Goal: Task Accomplishment & Management: Manage account settings

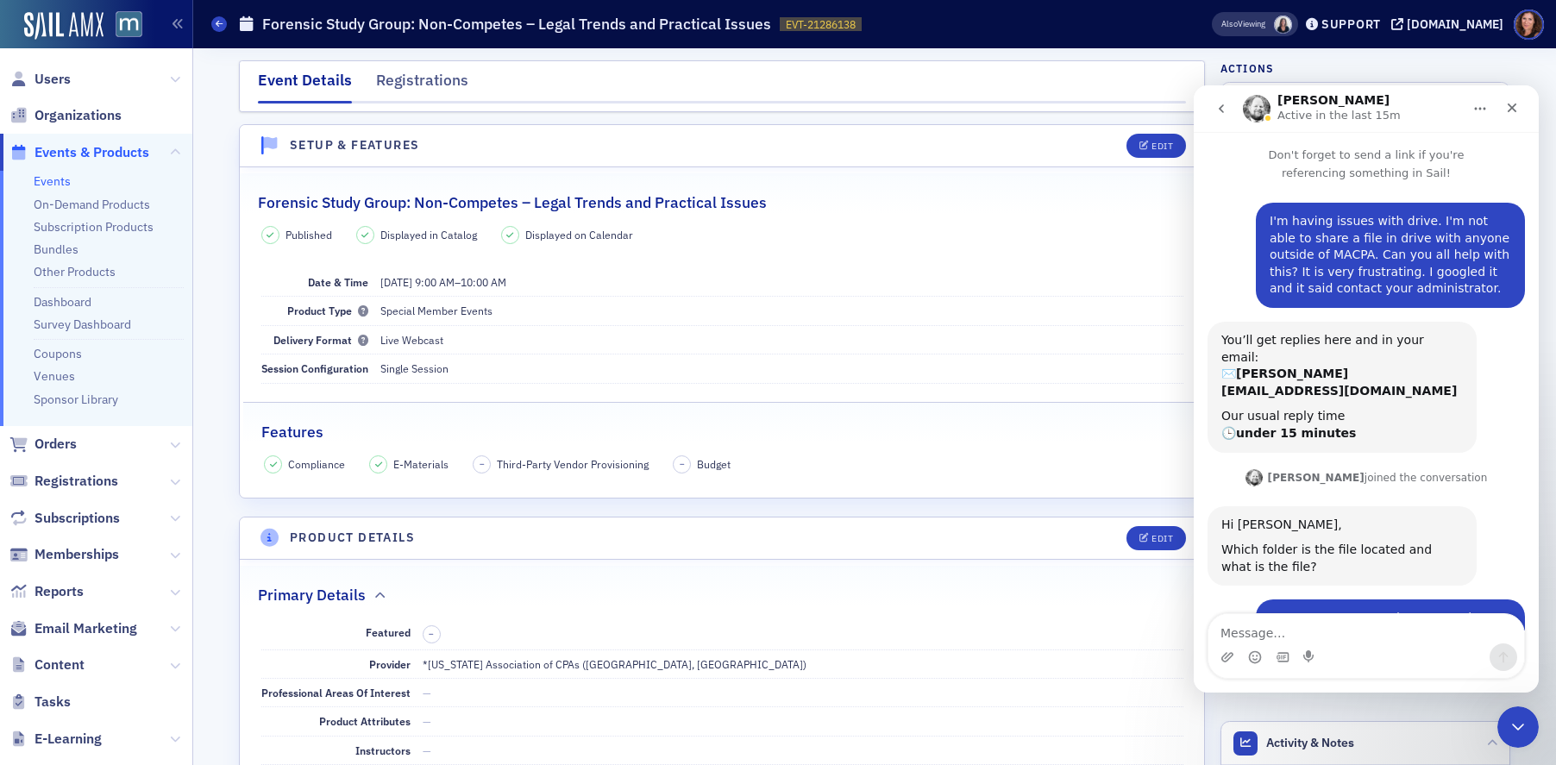
scroll to position [483, 0]
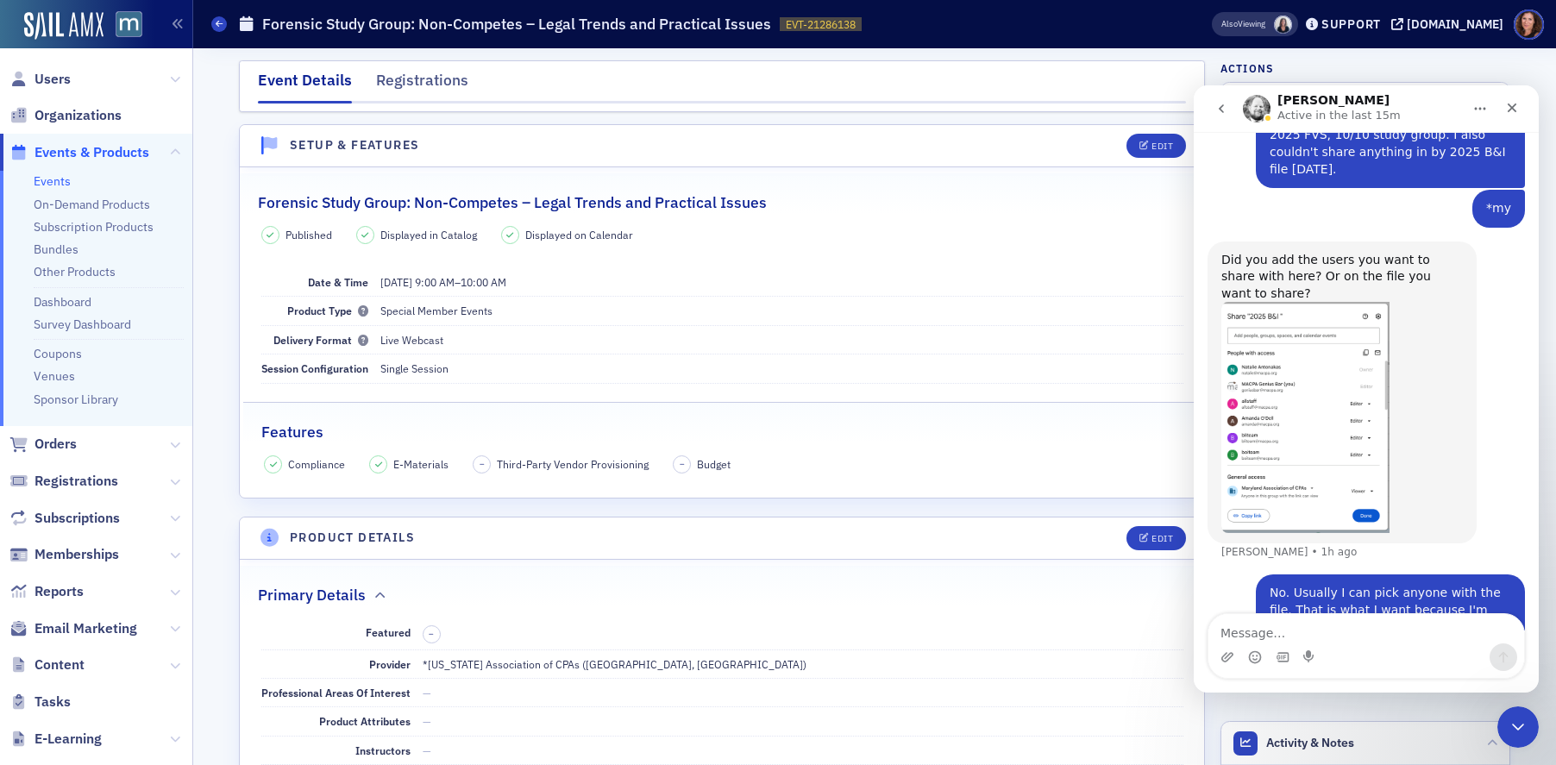
click at [1315, 639] on textarea "Message…" at bounding box center [1366, 628] width 316 height 29
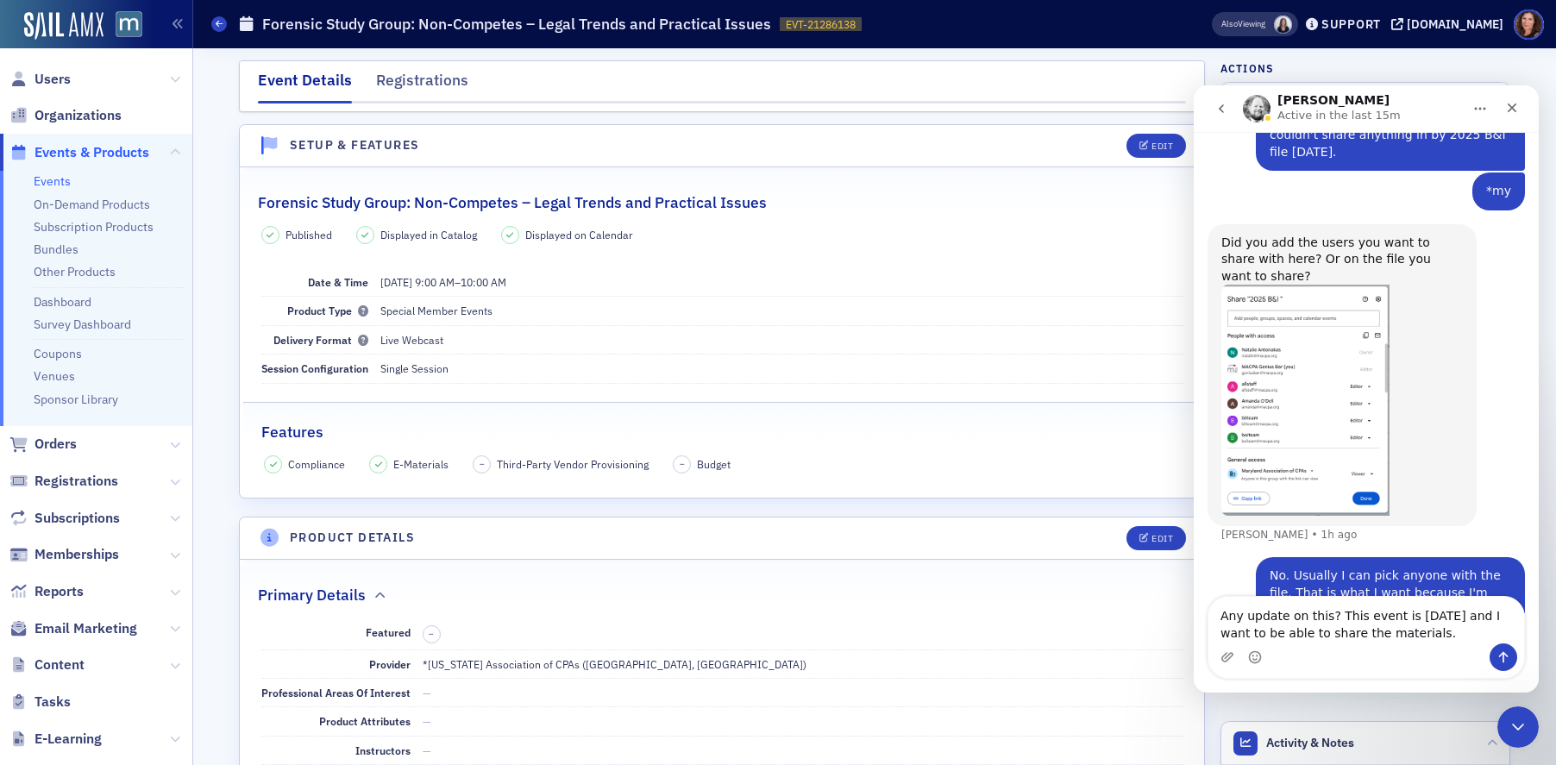
type textarea "Any update on this? This event is tomorrow and I want to be able to share the m…"
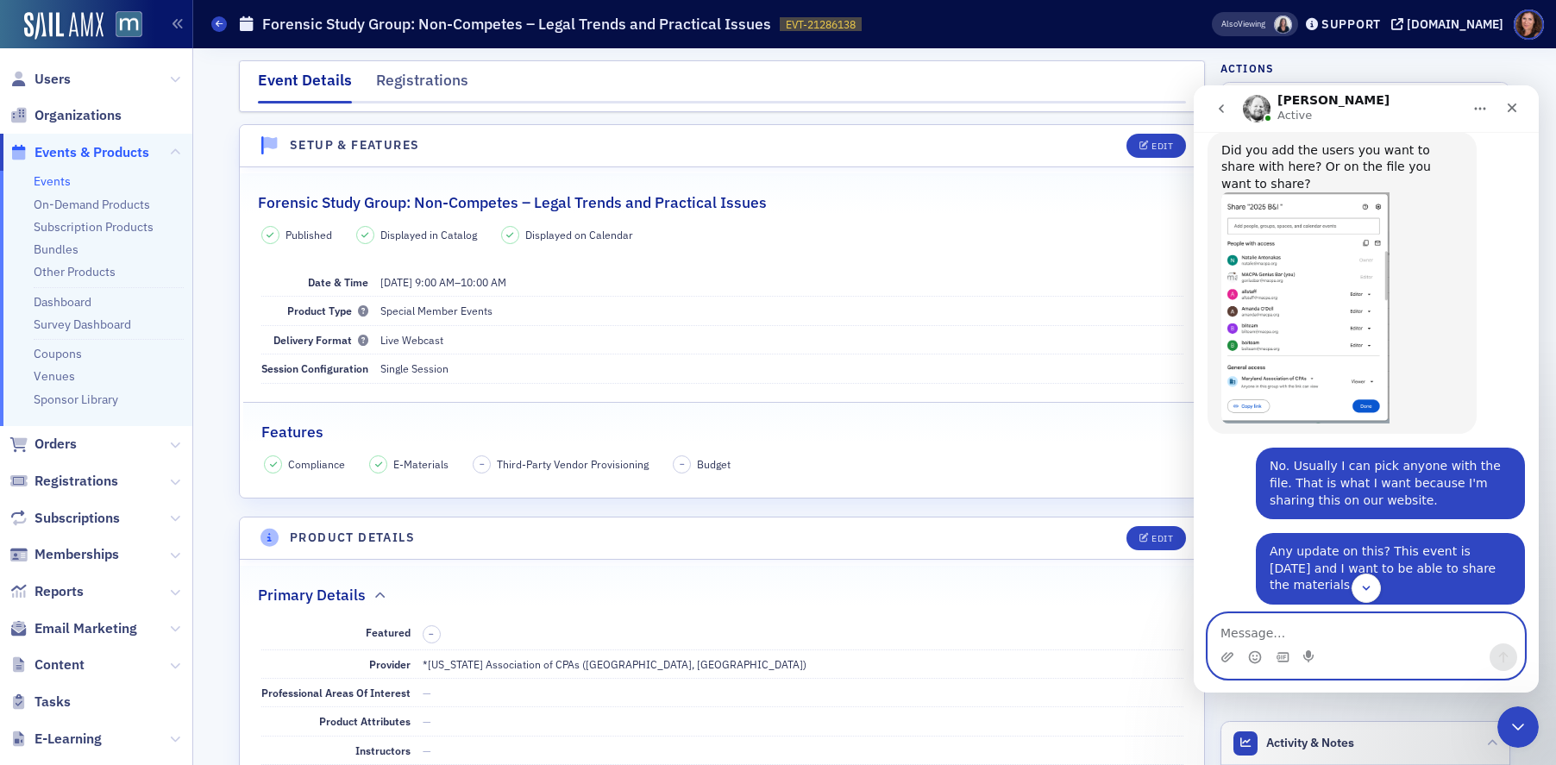
scroll to position [721, 0]
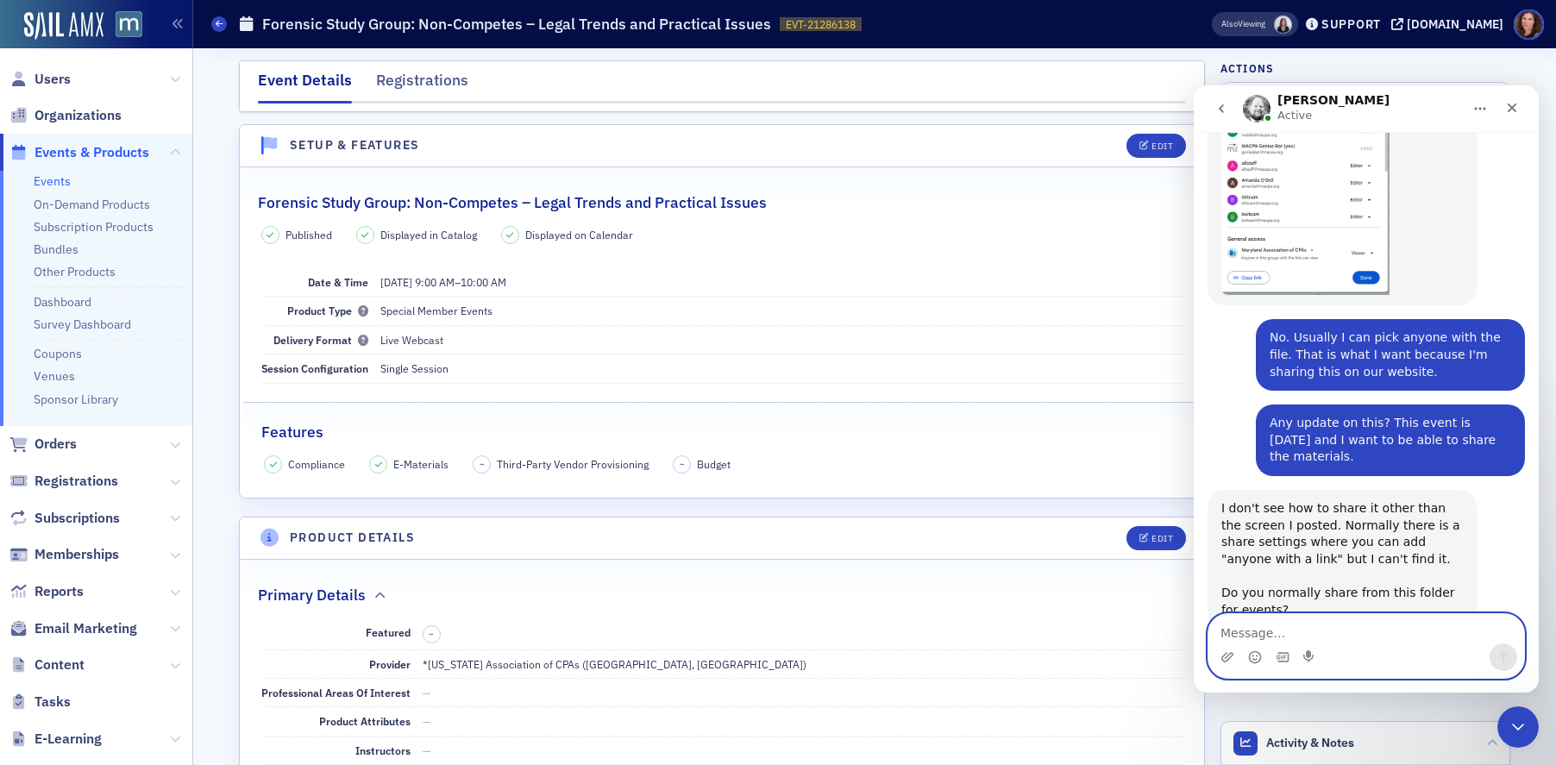
click at [1287, 628] on textarea "Message…" at bounding box center [1366, 628] width 316 height 29
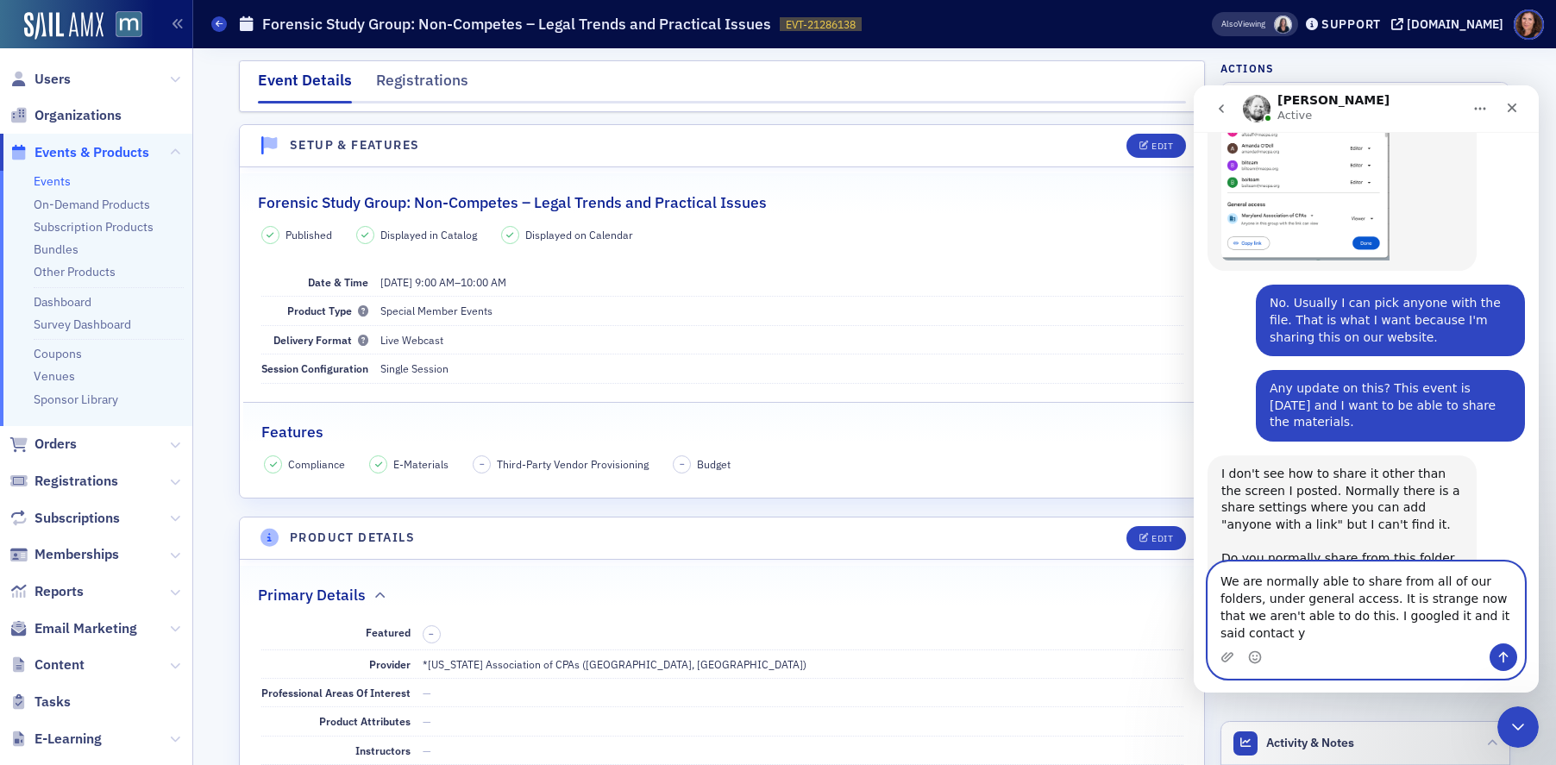
scroll to position [773, 0]
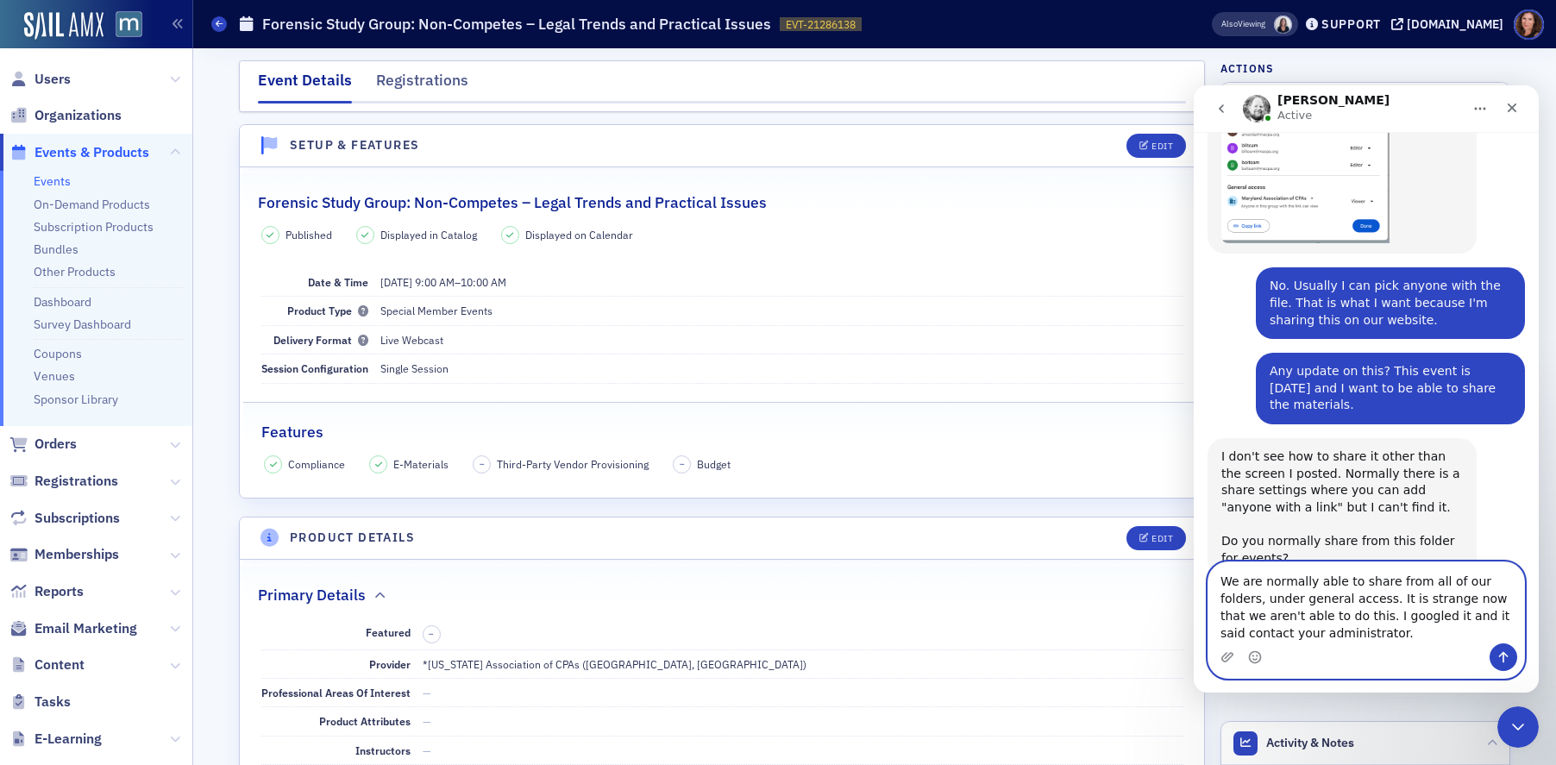
type textarea "We are normally able to share from all of our folders, under general access. It…"
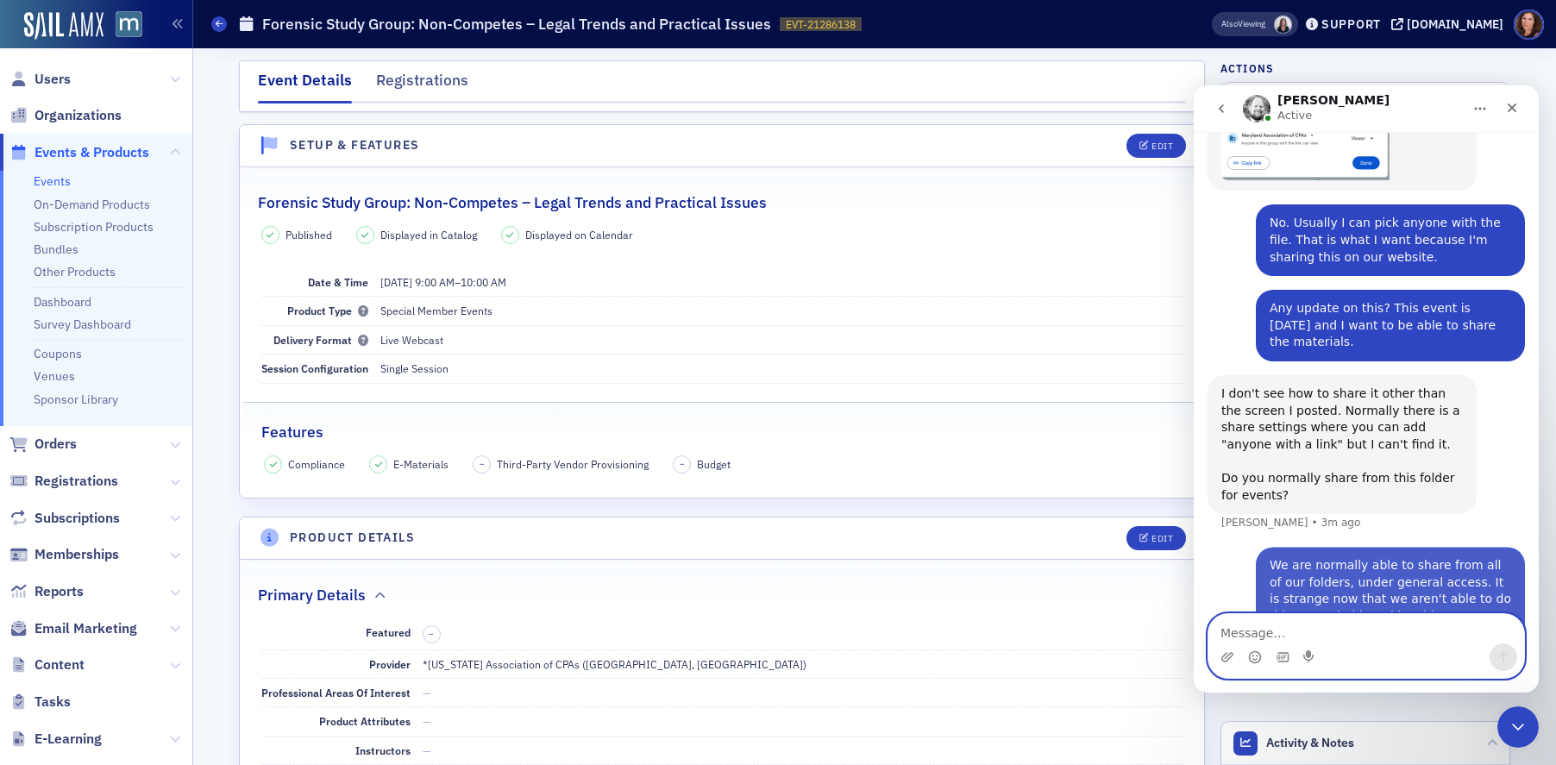
scroll to position [840, 0]
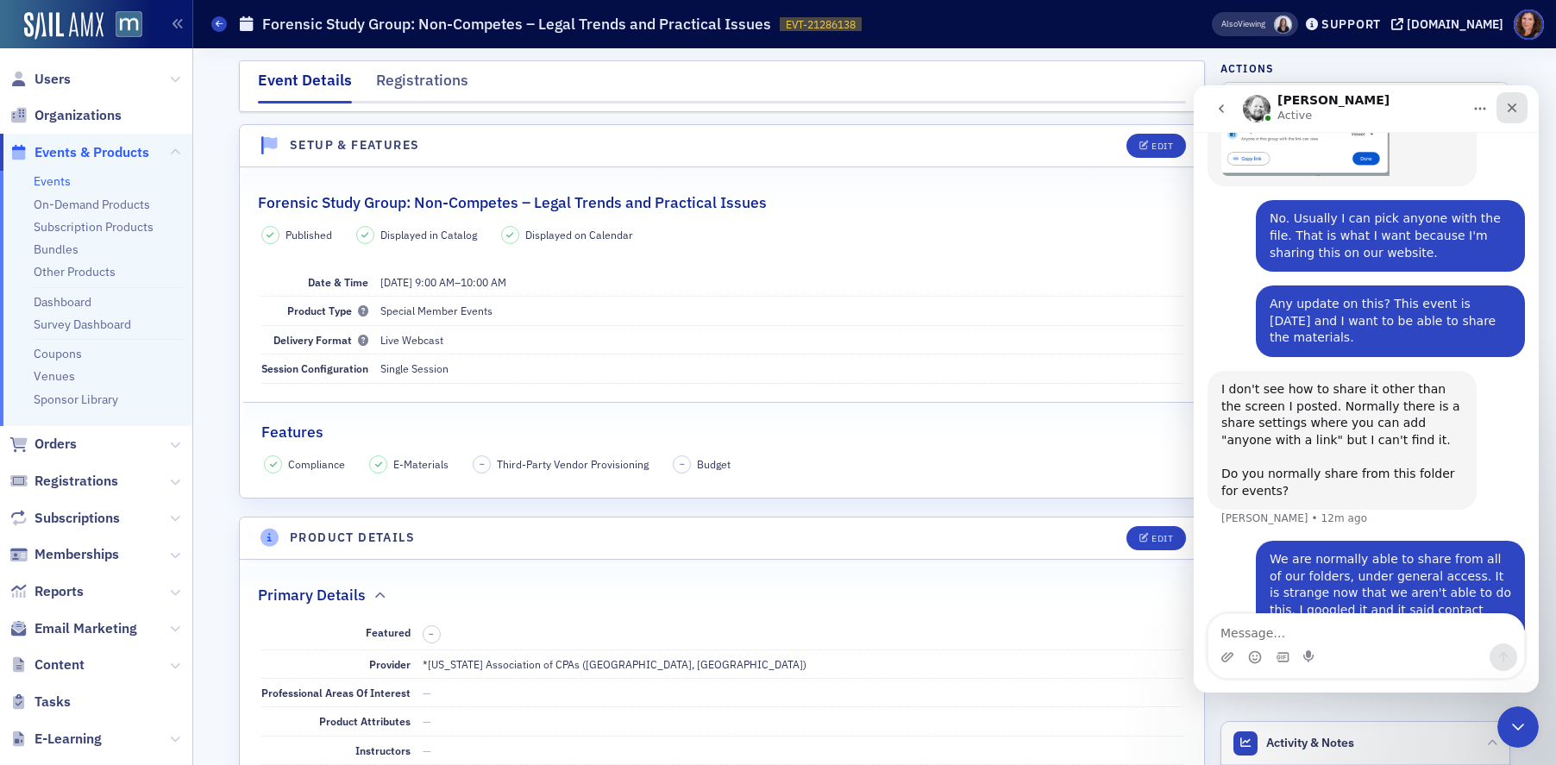
click at [1513, 108] on icon "Close" at bounding box center [1512, 108] width 9 height 9
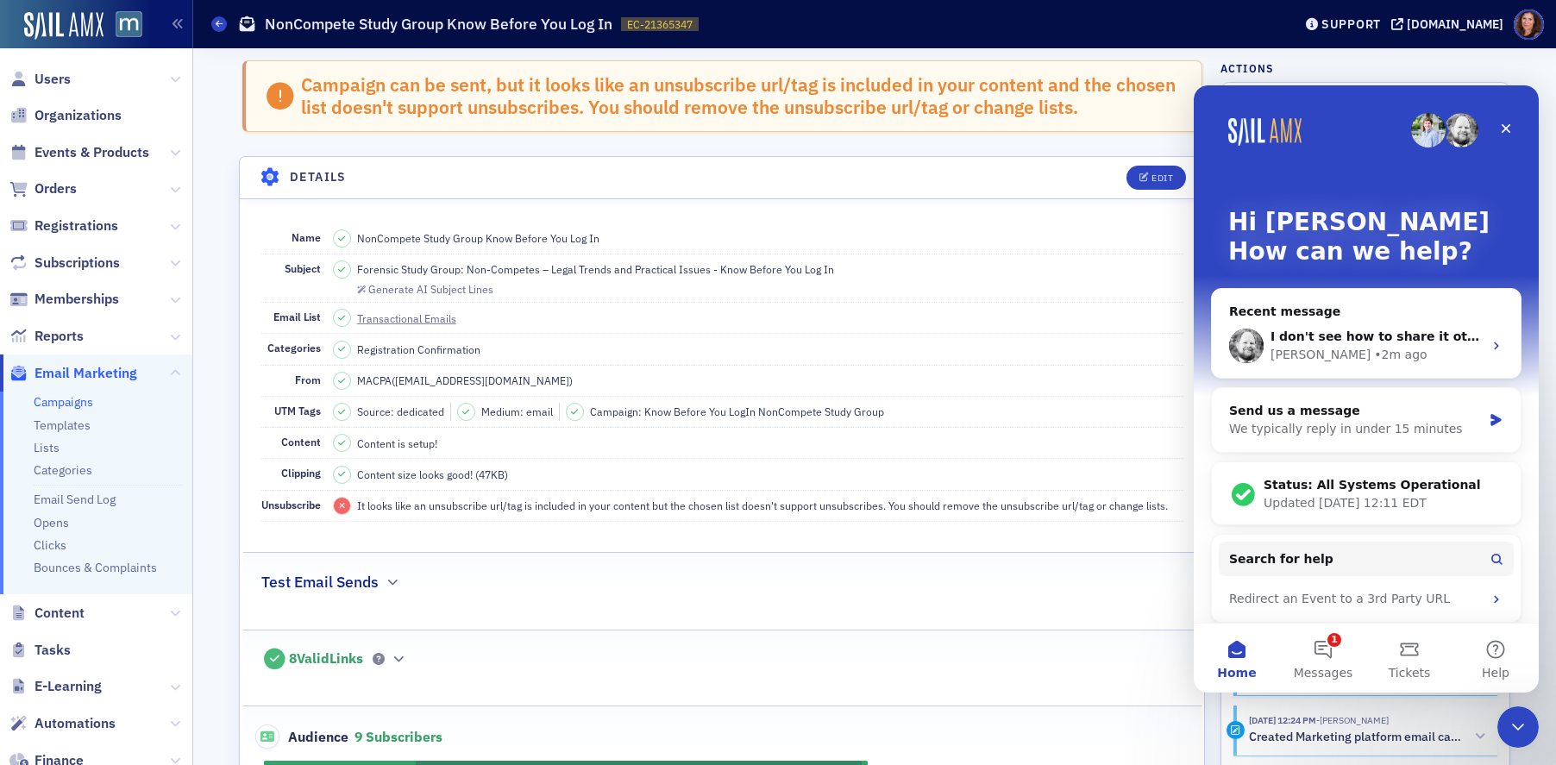
scroll to position [698, 0]
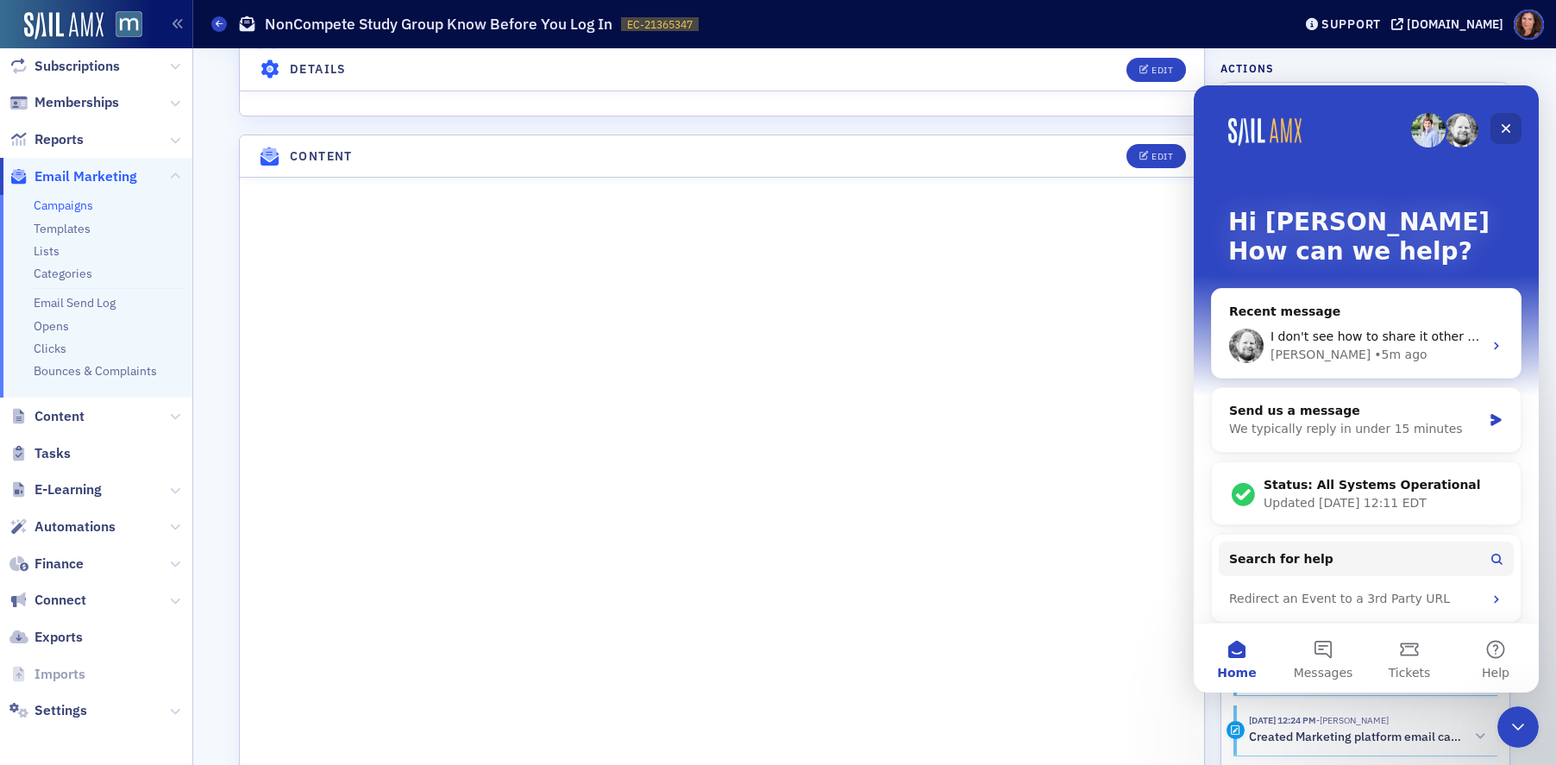
click at [1506, 129] on icon "Close" at bounding box center [1506, 128] width 9 height 9
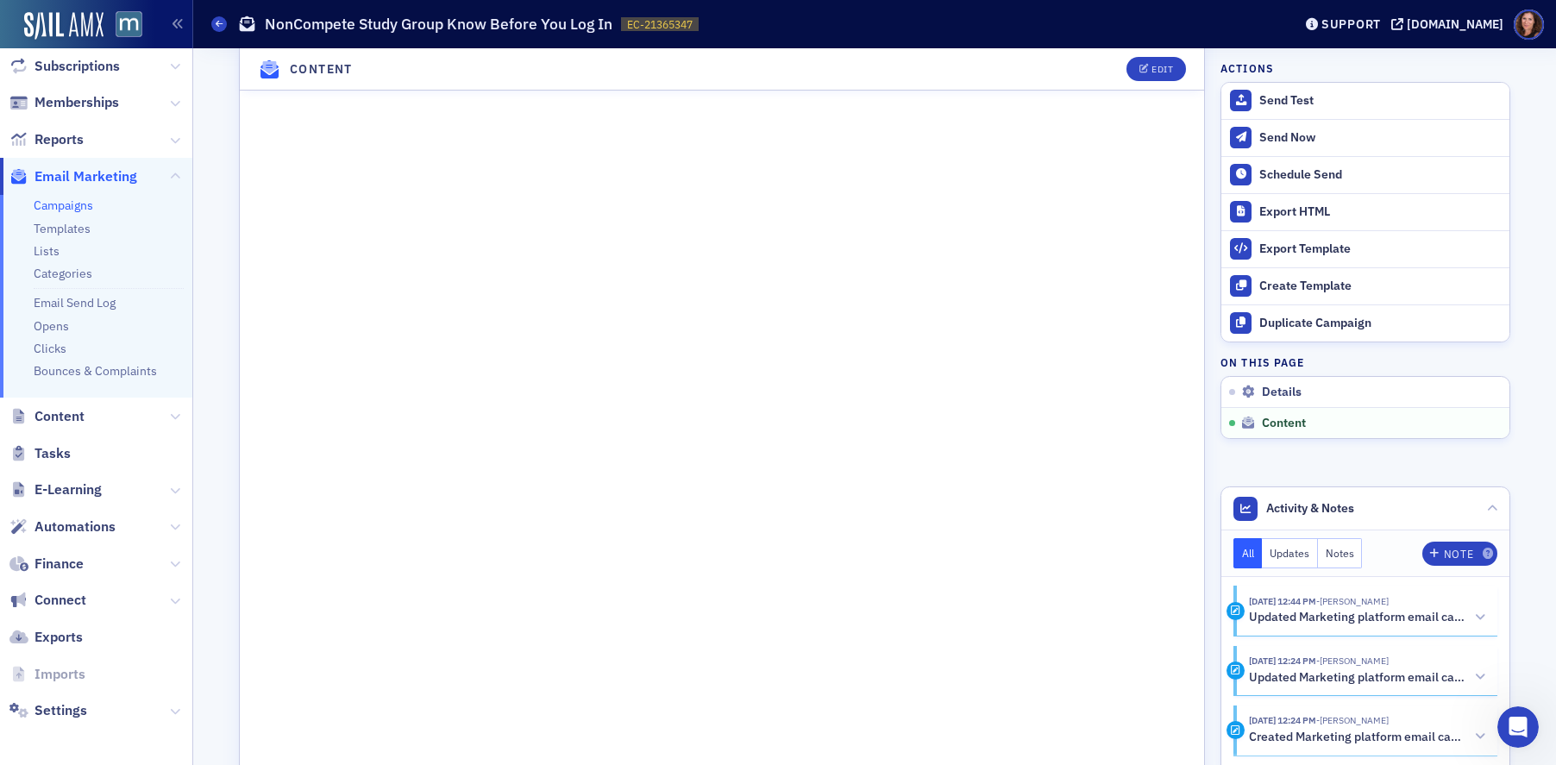
scroll to position [938, 0]
click at [1152, 66] on div "Edit" at bounding box center [1162, 69] width 22 height 9
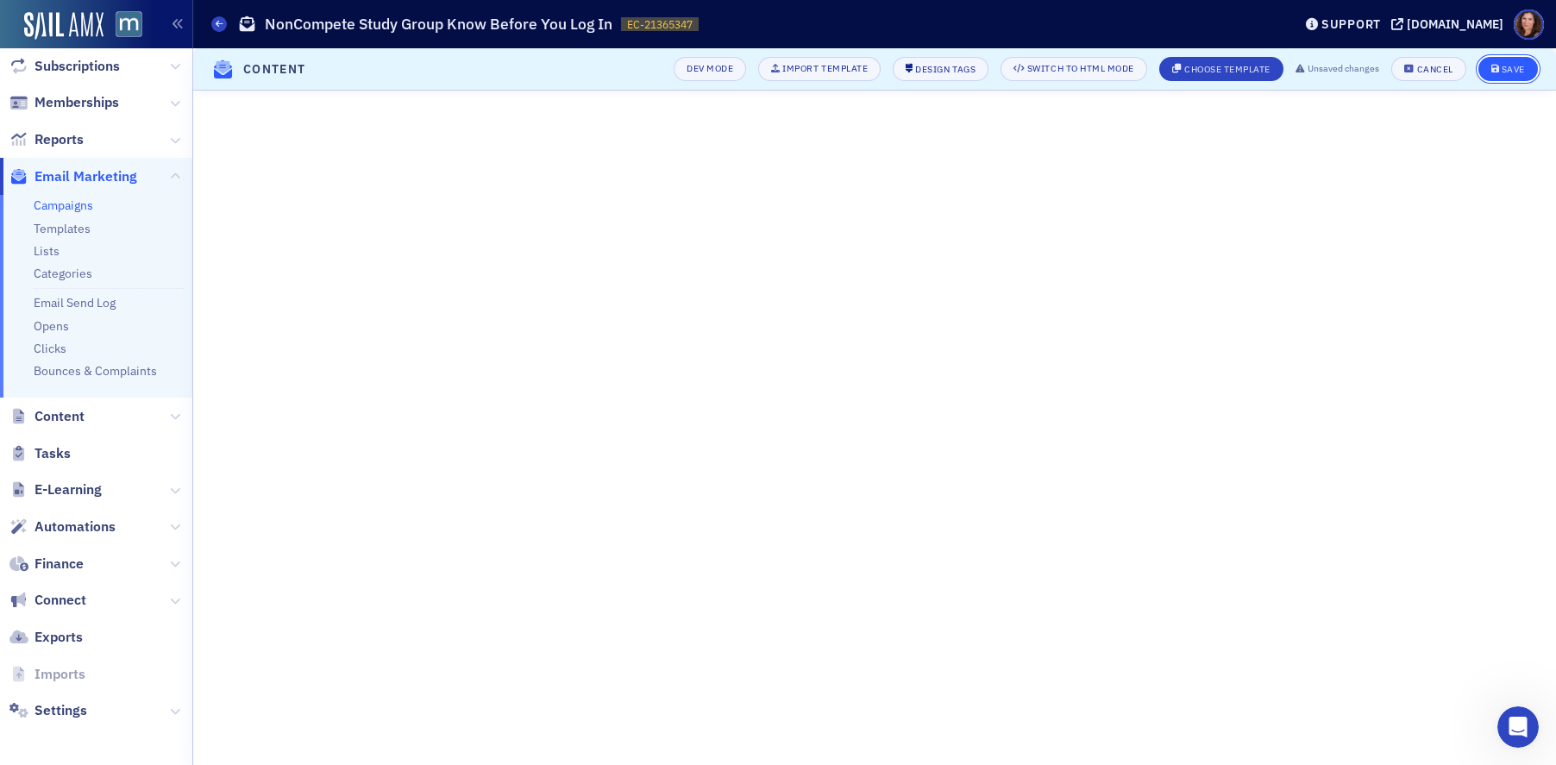
click at [1509, 67] on div "Save" at bounding box center [1513, 69] width 23 height 9
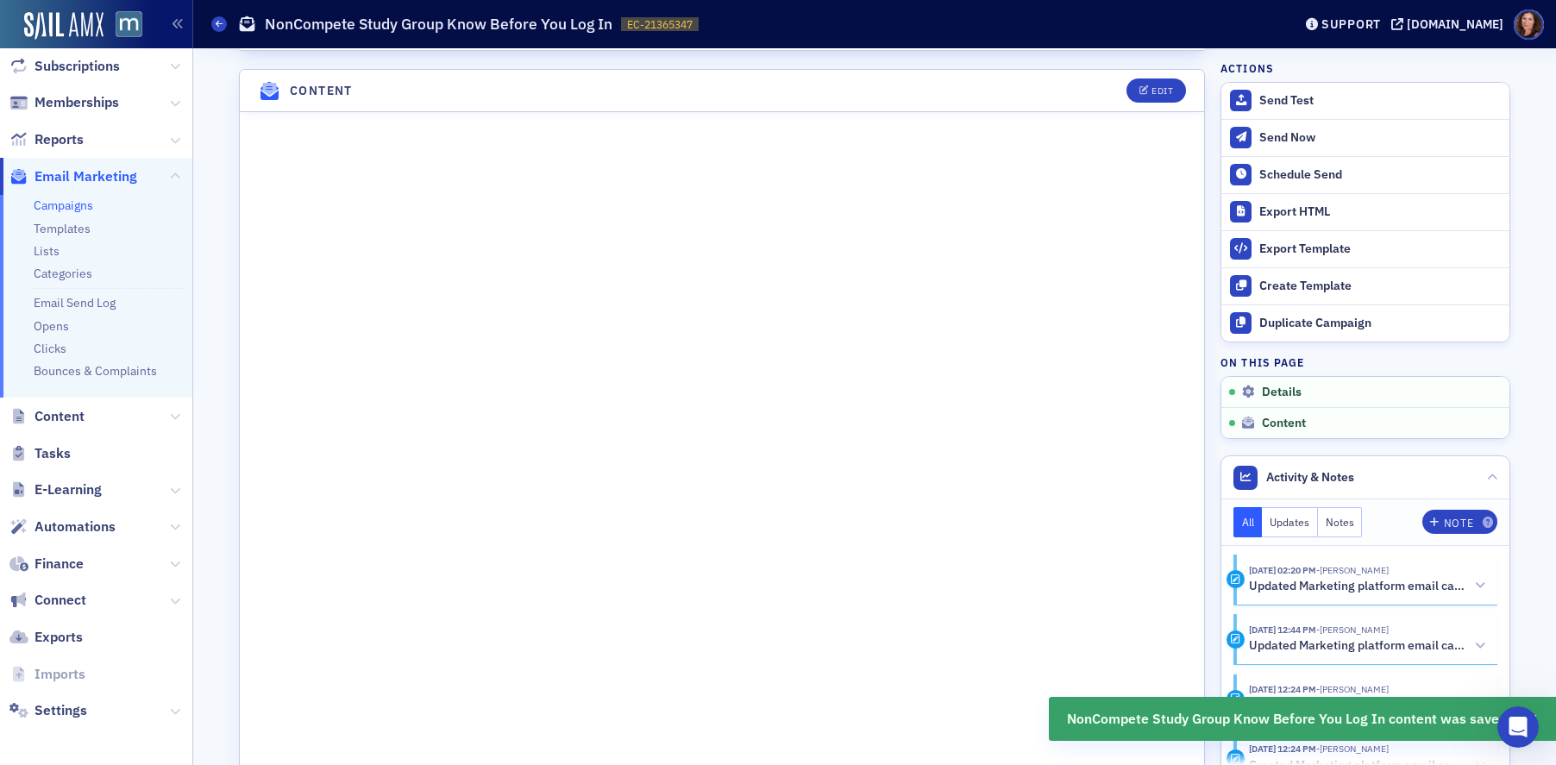
scroll to position [775, 0]
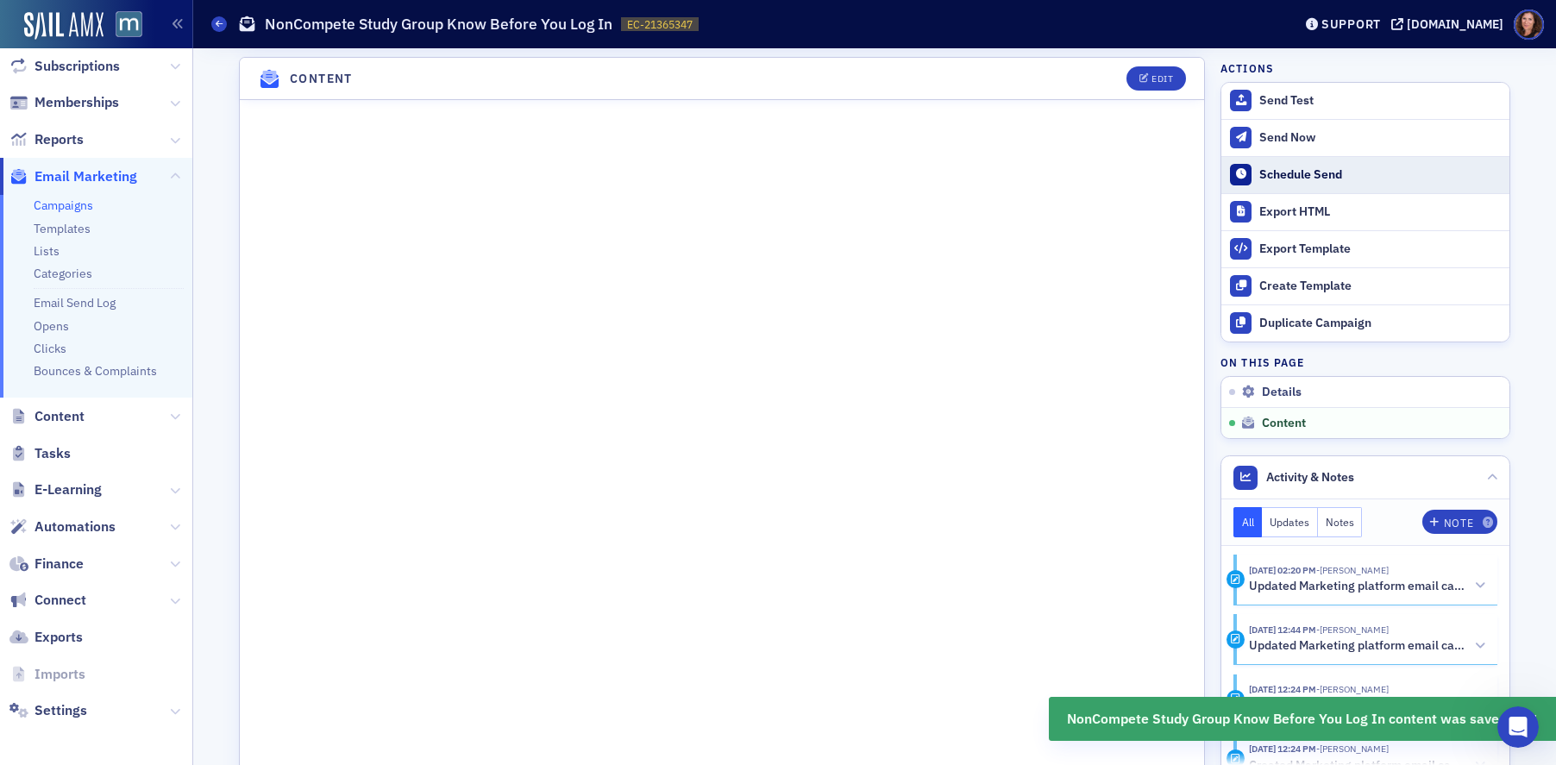
click at [1305, 171] on div "Schedule Send" at bounding box center [1380, 175] width 242 height 16
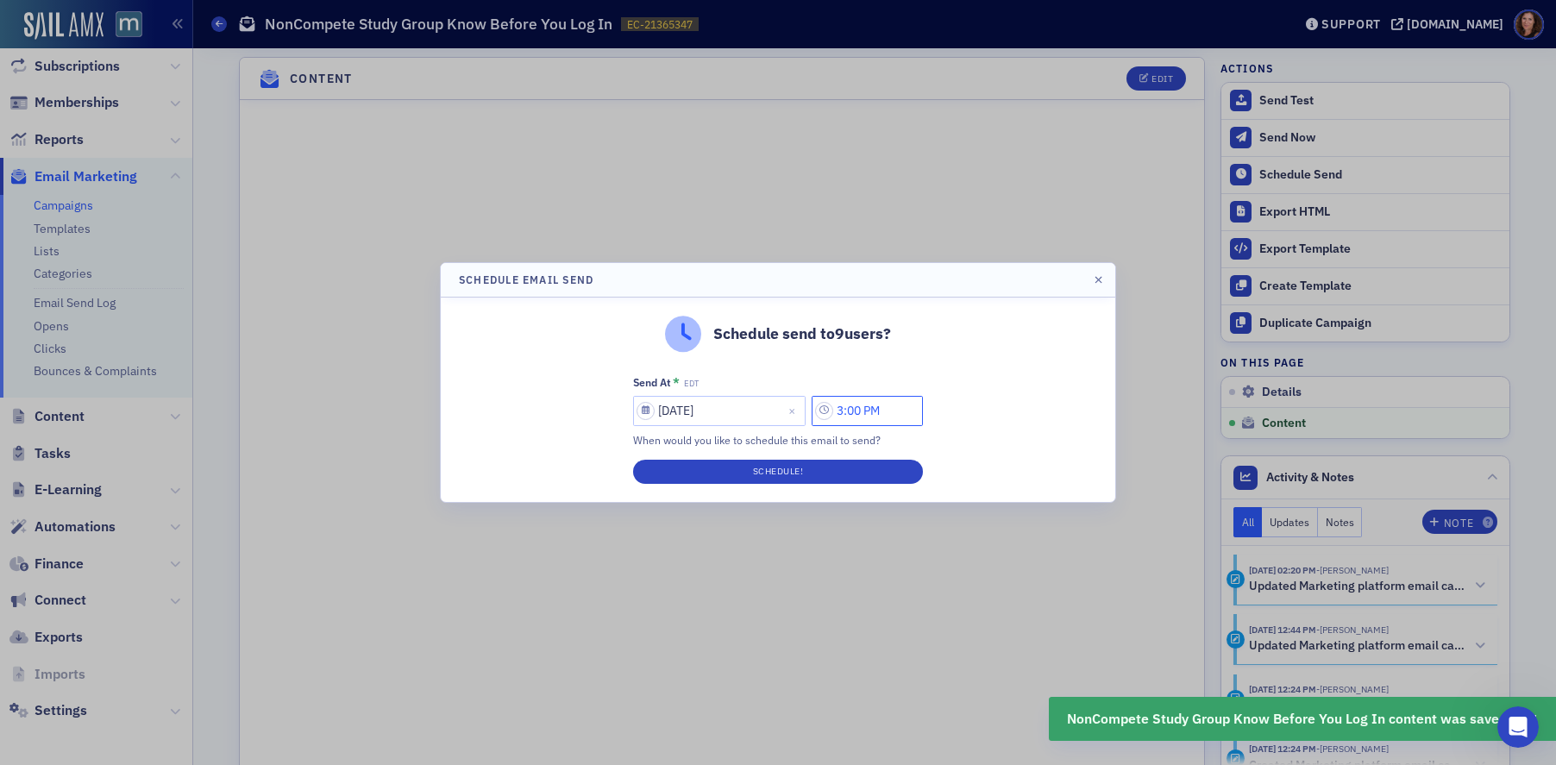
click at [890, 410] on input "3:00 PM" at bounding box center [867, 411] width 111 height 30
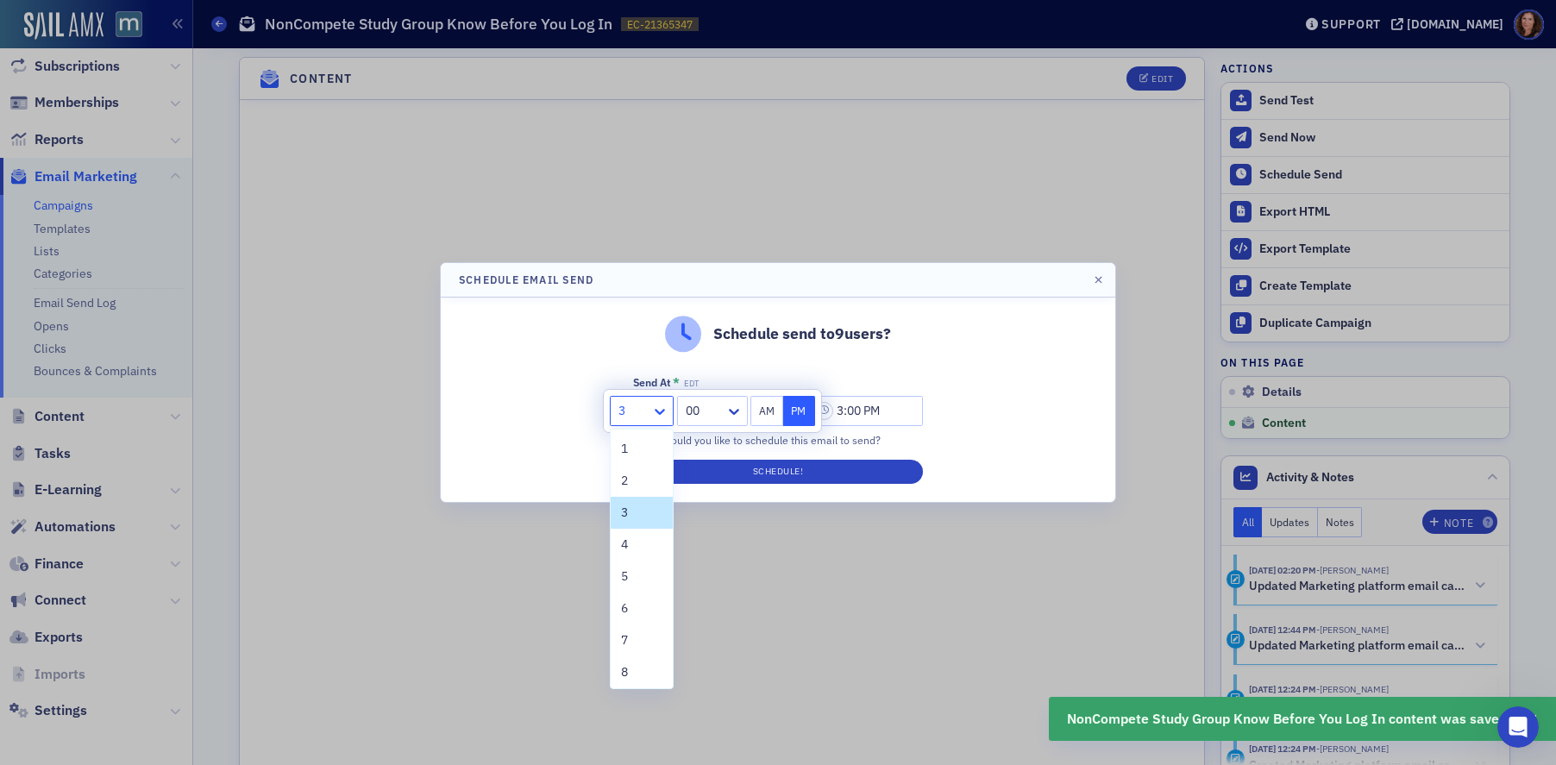
click at [665, 410] on icon at bounding box center [659, 411] width 17 height 17
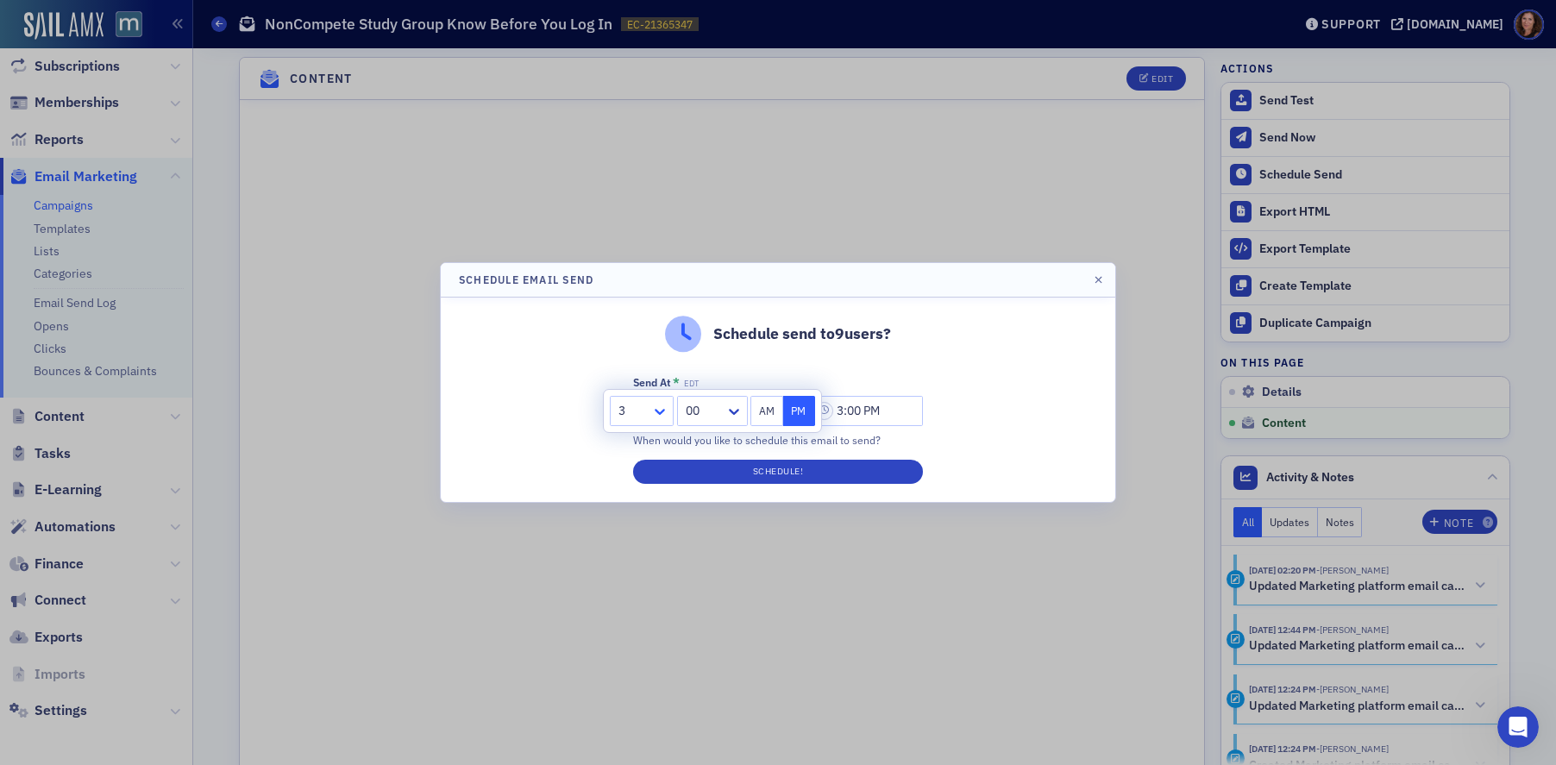
click at [662, 416] on icon at bounding box center [659, 411] width 17 height 17
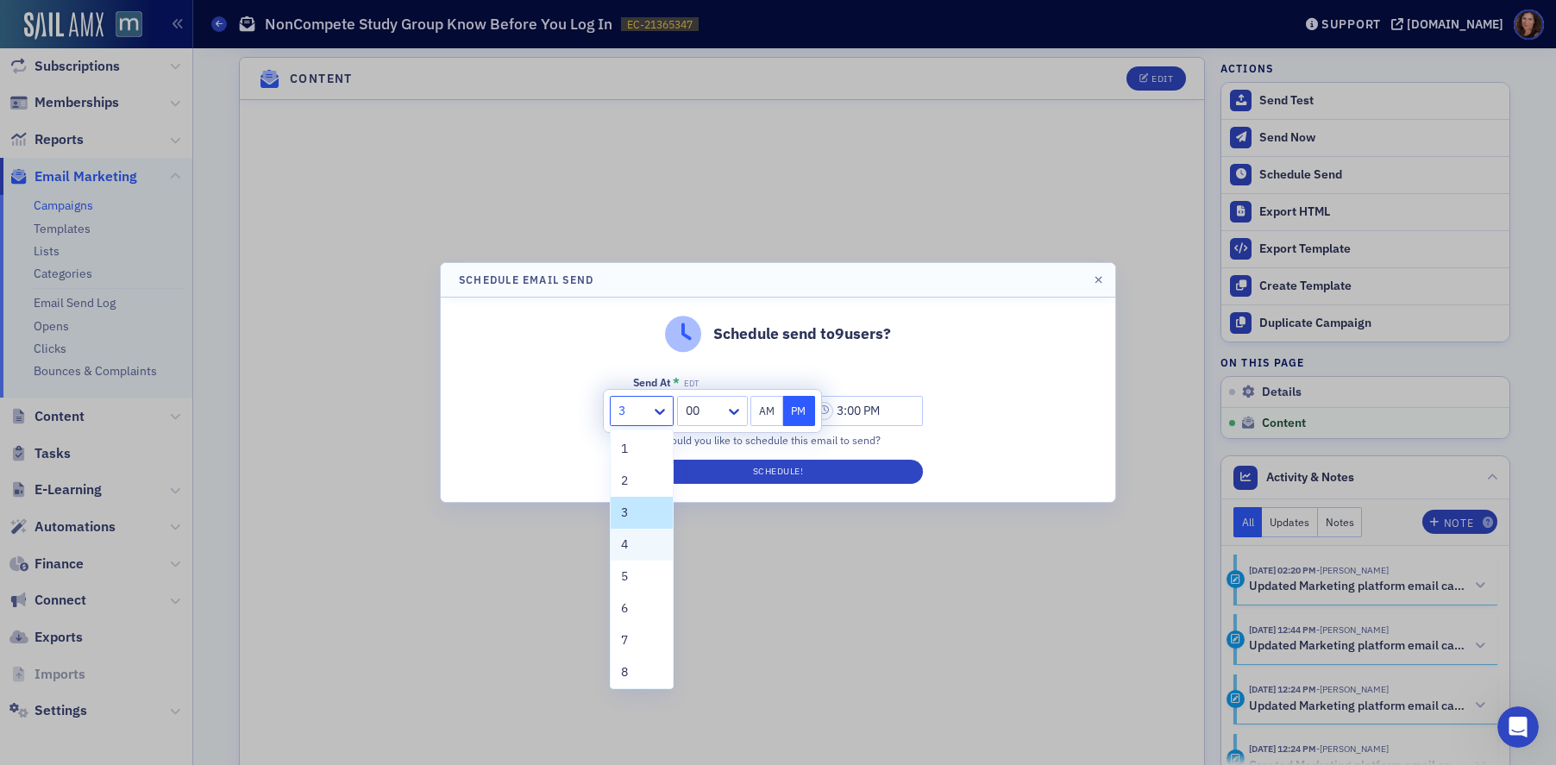
click at [628, 544] on div "4" at bounding box center [641, 545] width 41 height 18
type input "4:00 PM"
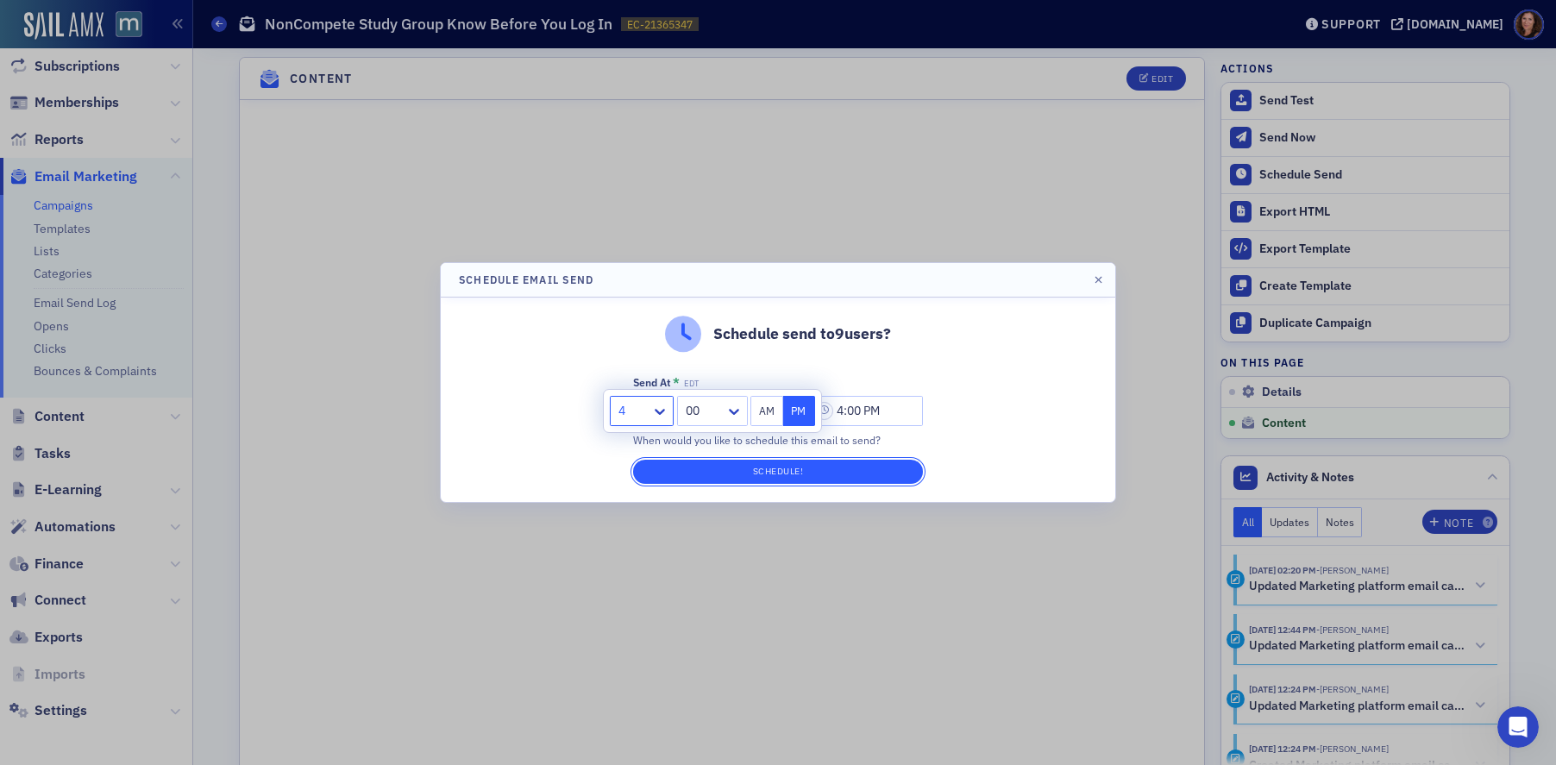
click at [795, 467] on button "Schedule!" at bounding box center [778, 472] width 290 height 24
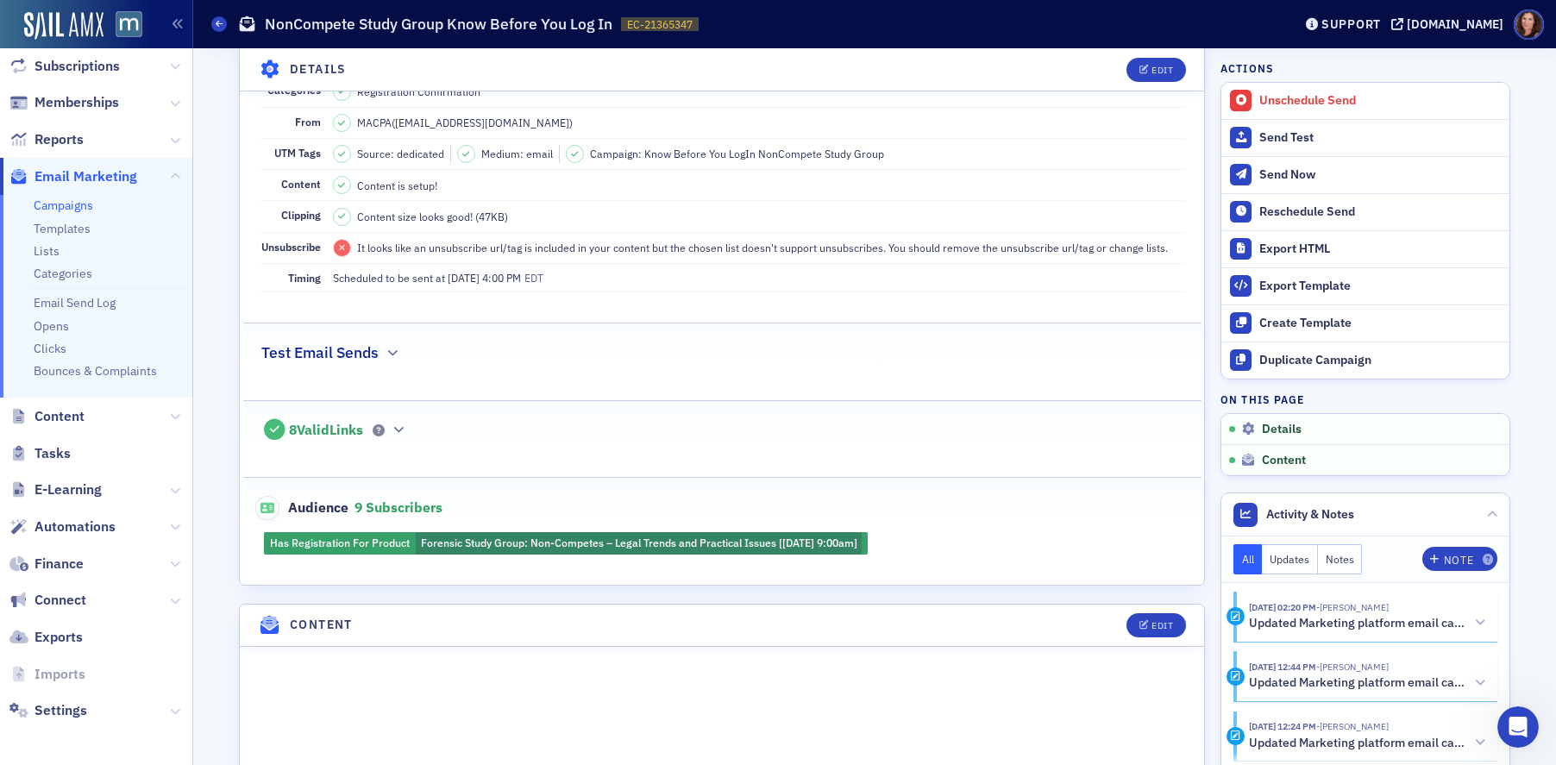
scroll to position [241, 0]
